Goal: Task Accomplishment & Management: Manage account settings

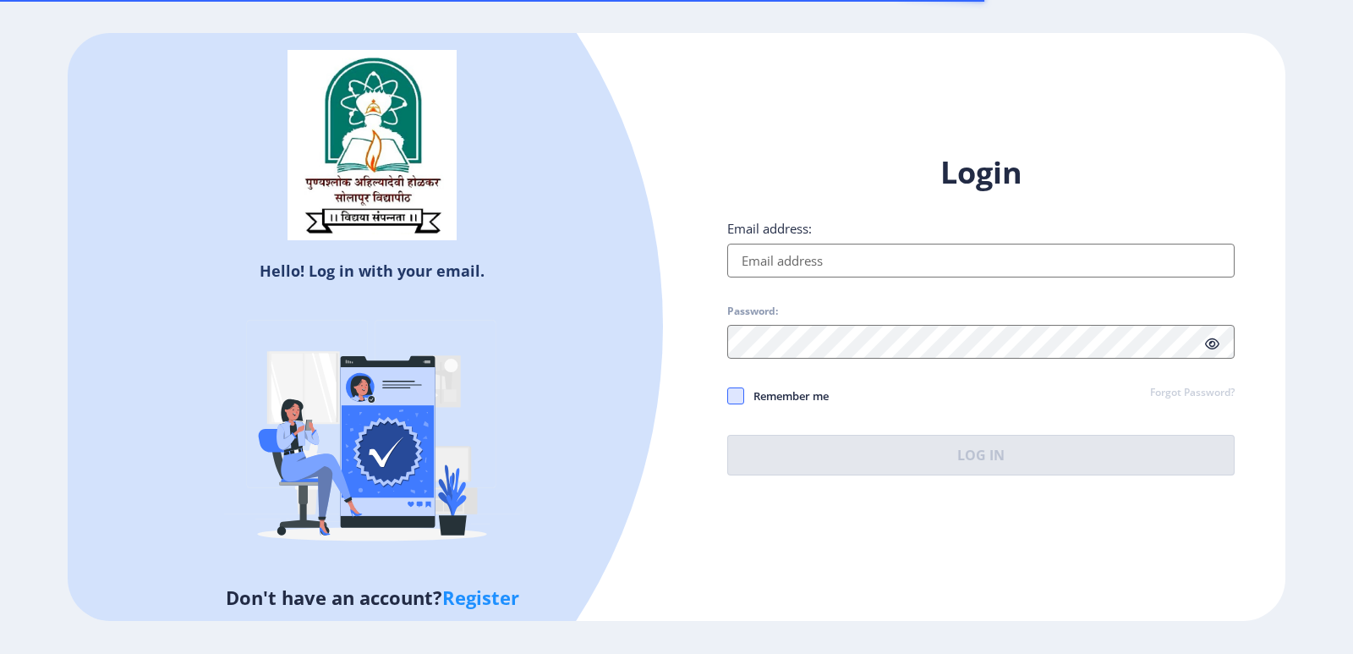
type input "[EMAIL_ADDRESS][DOMAIN_NAME]"
click at [735, 395] on span at bounding box center [735, 395] width 17 height 17
click at [728, 395] on input "Remember me" at bounding box center [727, 395] width 1 height 1
checkbox input "true"
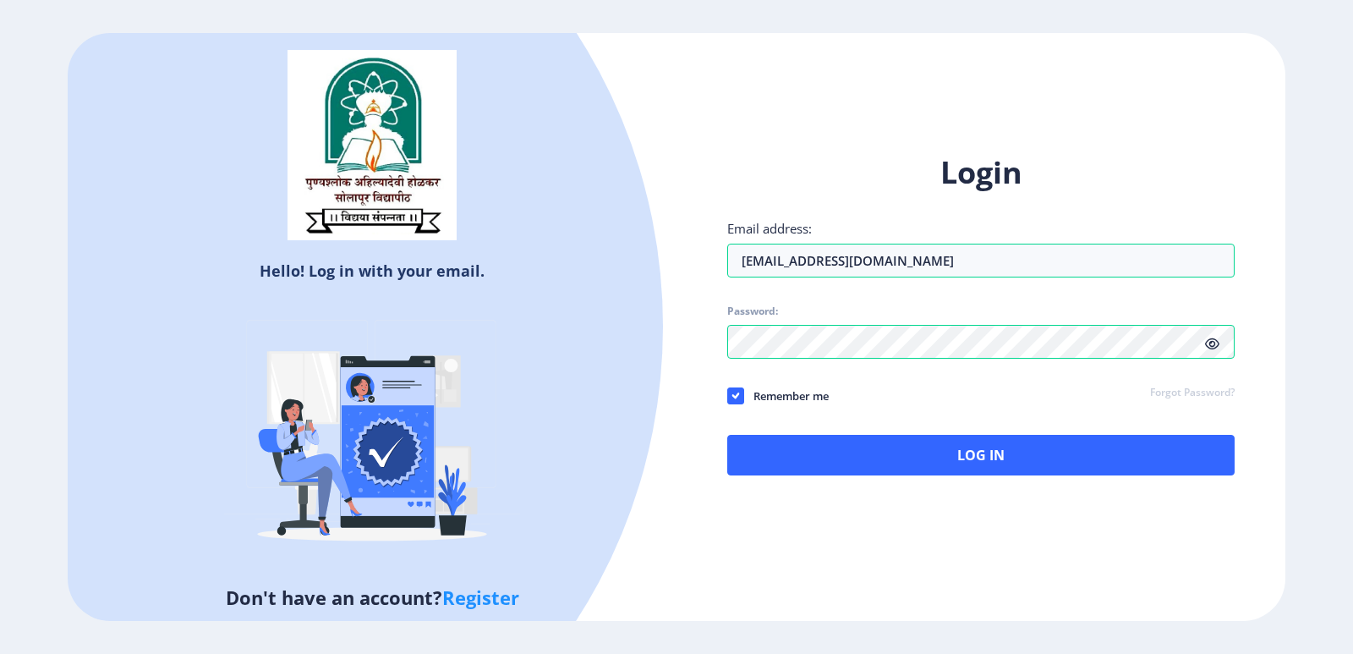
click at [759, 432] on div "Login Email address: [EMAIL_ADDRESS][DOMAIN_NAME] Password: Remember me Forgot …" at bounding box center [980, 313] width 507 height 323
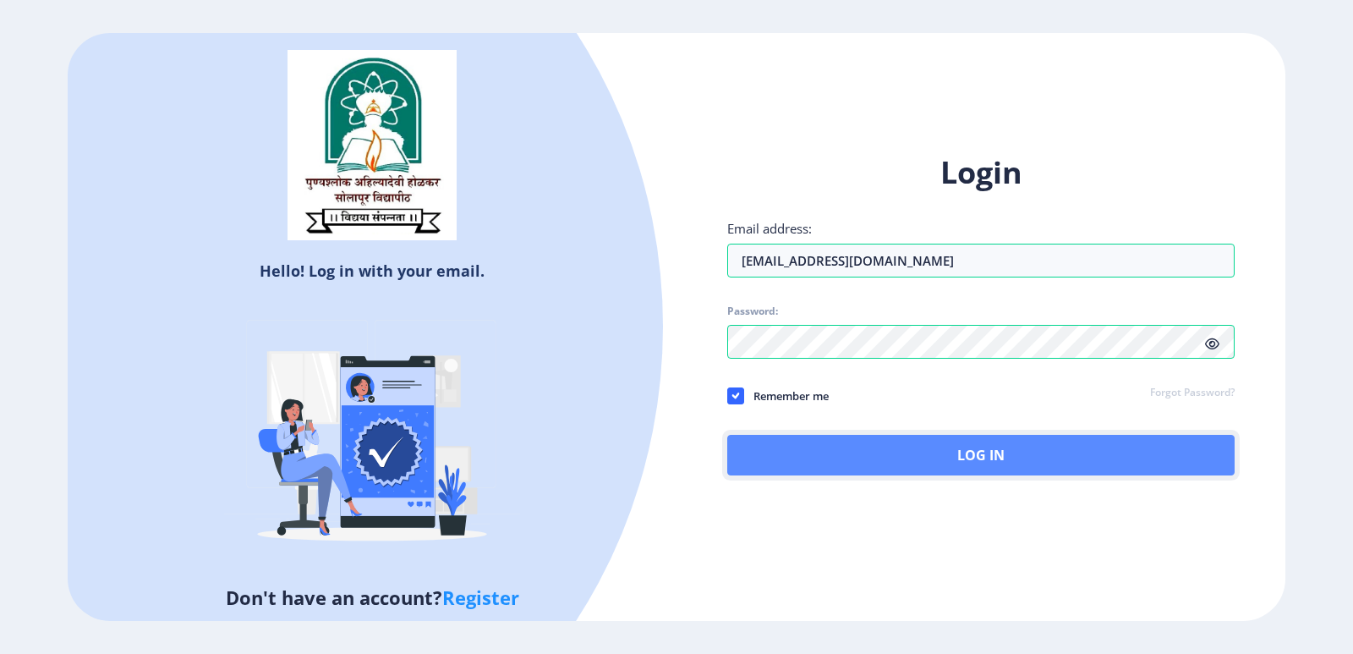
click at [765, 443] on button "Log In" at bounding box center [980, 455] width 507 height 41
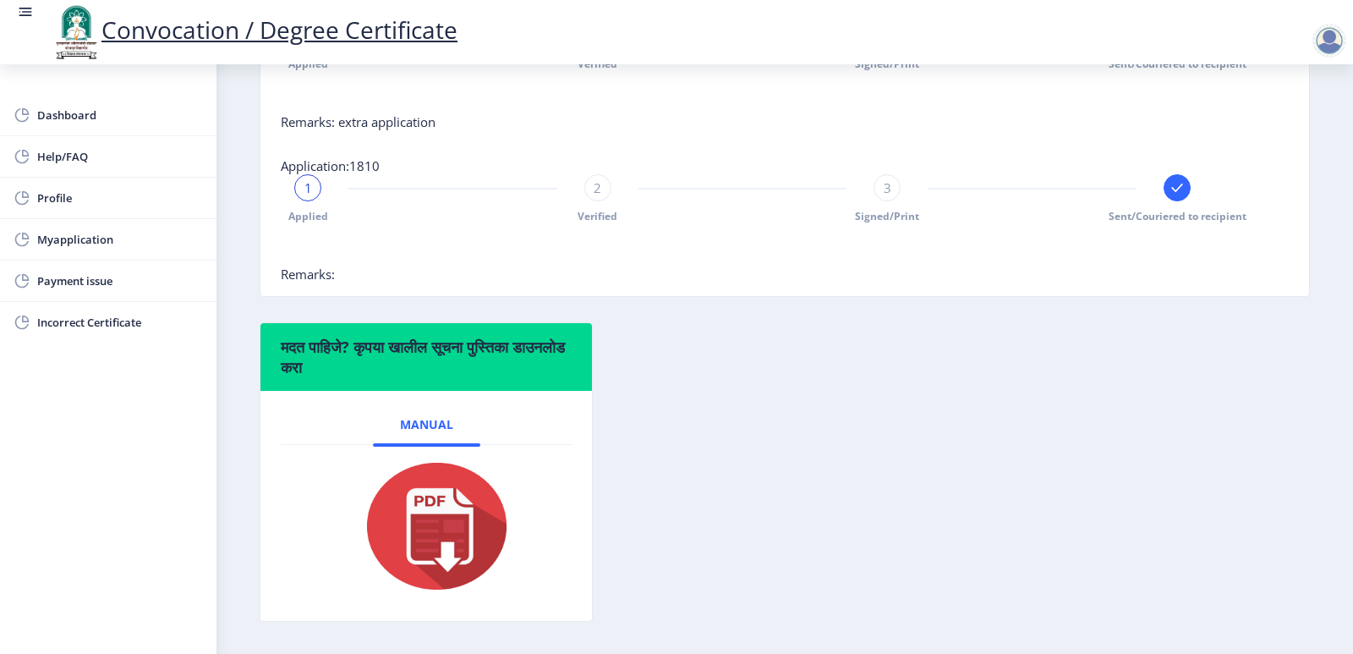
scroll to position [282, 0]
